Goal: Task Accomplishment & Management: Use online tool/utility

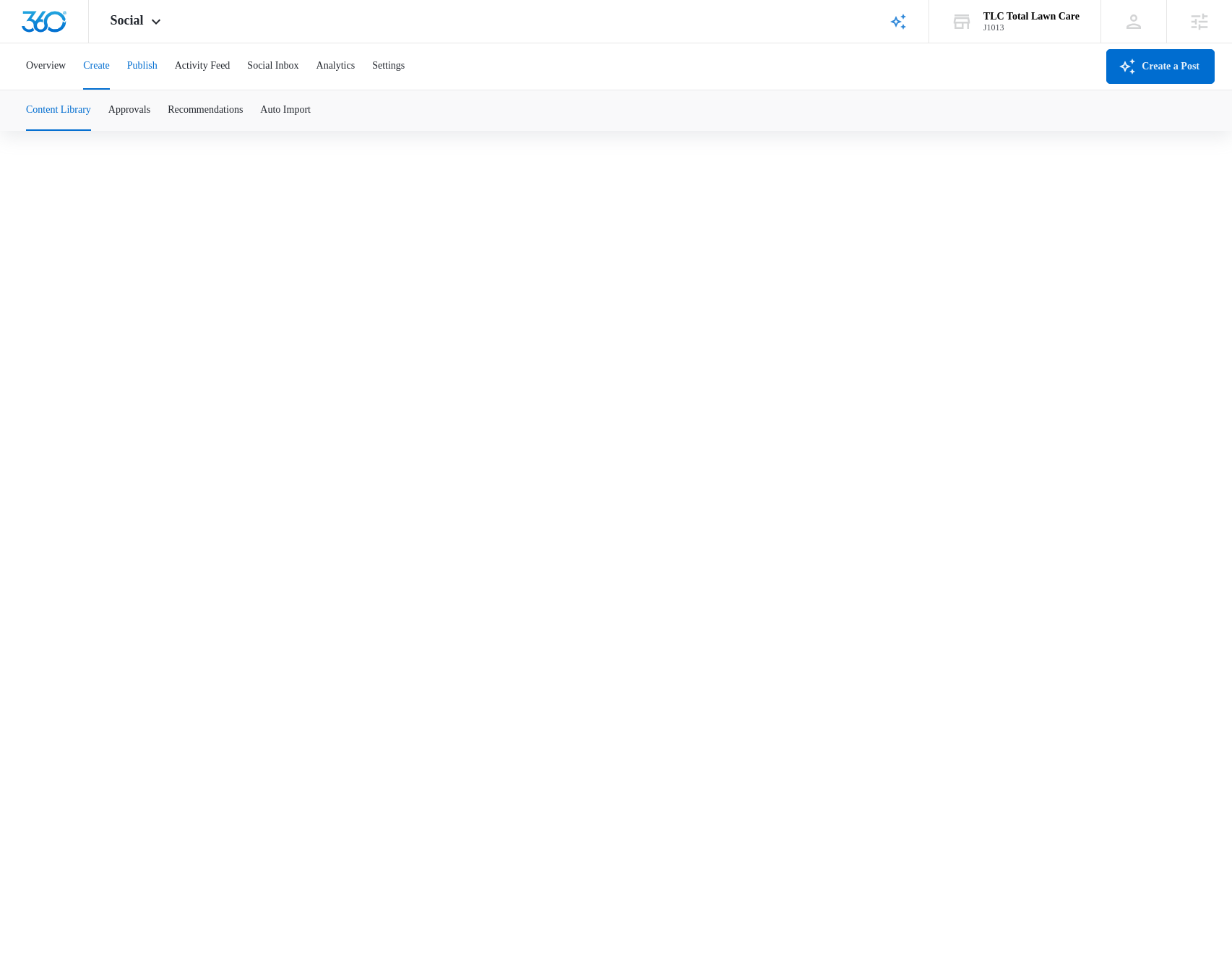
click at [149, 59] on button "Publish" at bounding box center [142, 66] width 30 height 46
click at [108, 107] on button "Schedules" at bounding box center [101, 110] width 41 height 41
